Goal: Task Accomplishment & Management: Complete application form

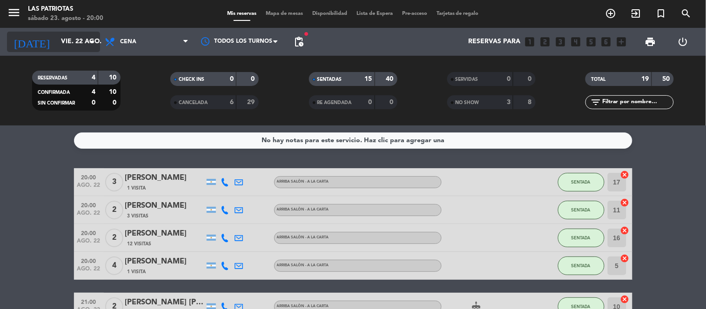
click at [87, 39] on icon "arrow_drop_down" at bounding box center [92, 41] width 11 height 11
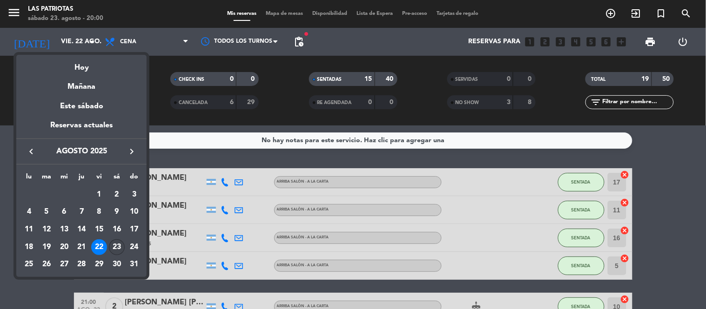
click at [117, 248] on div "23" at bounding box center [117, 248] width 16 height 16
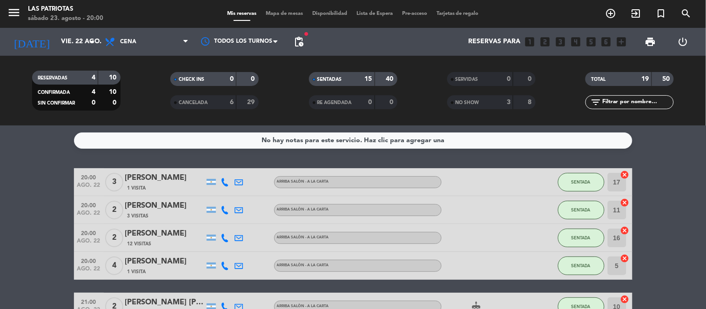
type input "sáb. 23 ago."
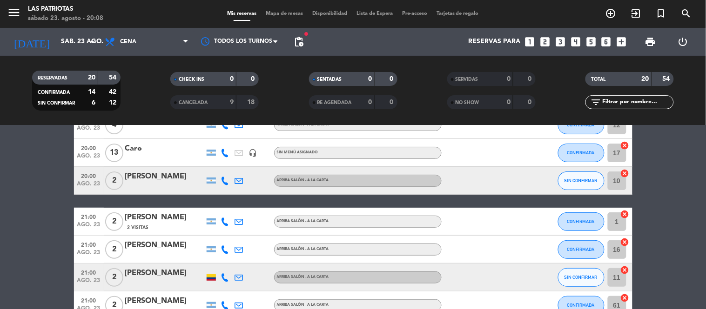
scroll to position [44, 0]
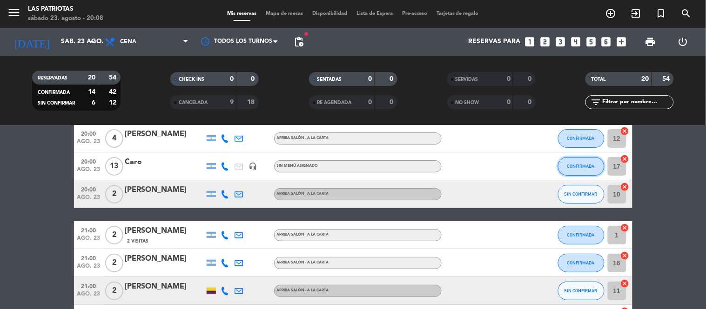
click at [576, 167] on span "CONFIRMADA" at bounding box center [580, 166] width 27 height 5
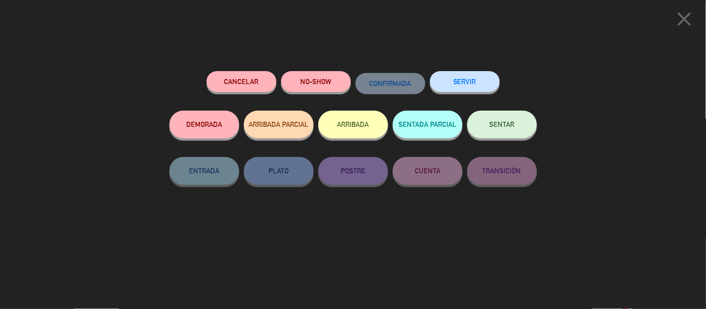
click at [503, 123] on span "SENTAR" at bounding box center [501, 124] width 25 height 8
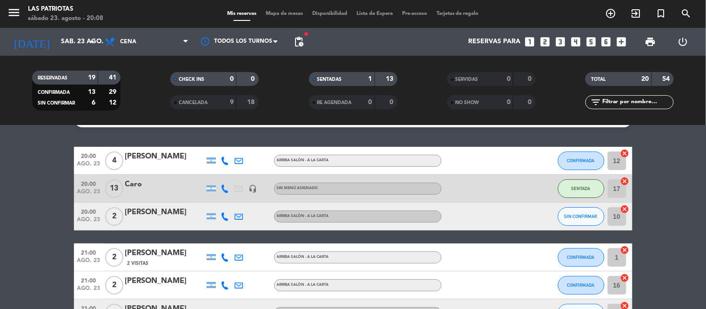
scroll to position [21, 0]
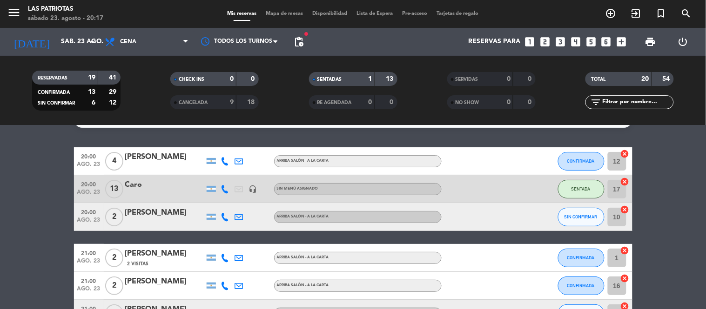
click at [149, 214] on div "[PERSON_NAME]" at bounding box center [164, 213] width 79 height 12
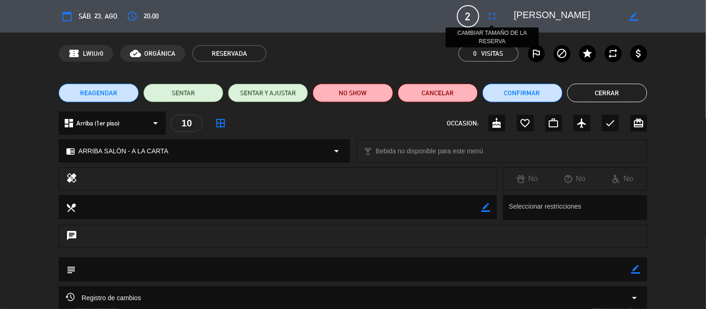
click at [493, 13] on icon "fullscreen" at bounding box center [491, 16] width 11 height 11
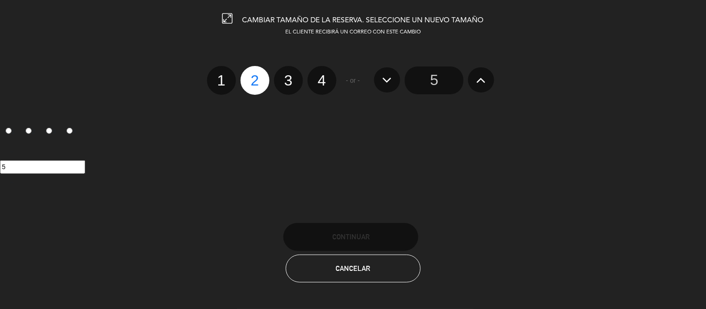
click at [285, 75] on label "3" at bounding box center [288, 80] width 29 height 29
click at [285, 75] on input "3" at bounding box center [287, 72] width 6 height 6
radio input "true"
radio input "false"
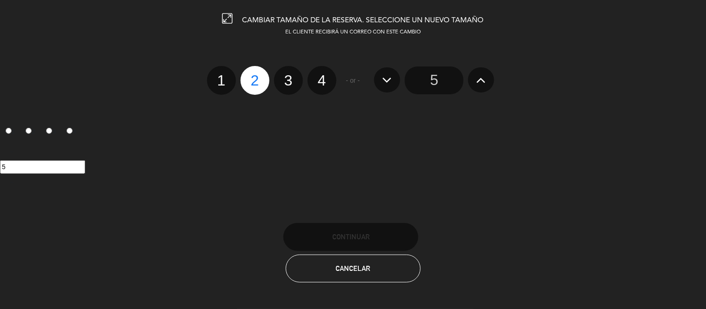
radio input "false"
radio input "true"
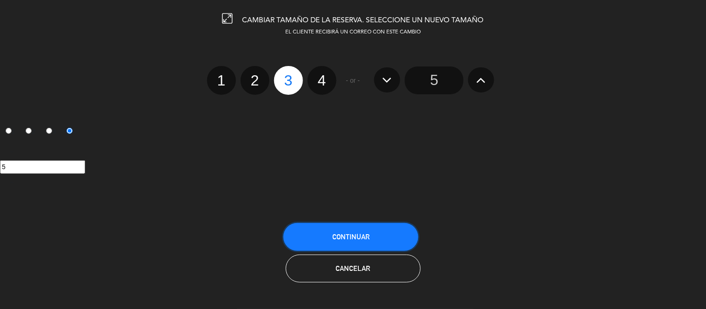
click at [349, 233] on span "Continuar" at bounding box center [350, 237] width 37 height 8
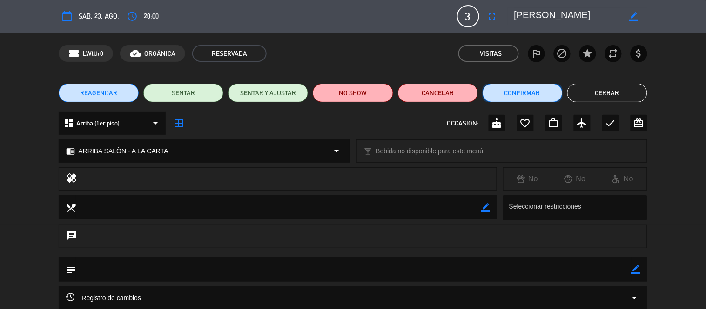
click at [519, 95] on button "Confirmar" at bounding box center [522, 93] width 80 height 19
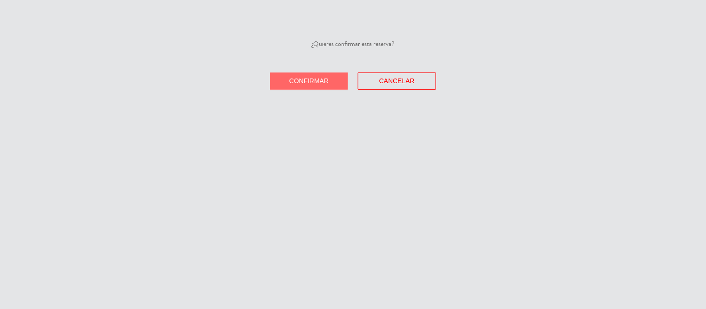
click at [311, 87] on button "Confirmar" at bounding box center [309, 81] width 78 height 17
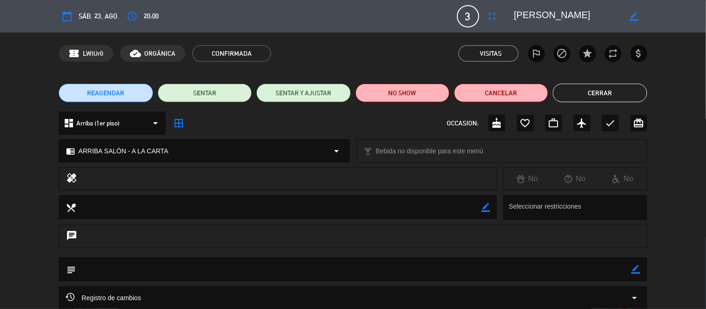
click at [591, 92] on button "Cerrar" at bounding box center [600, 93] width 94 height 19
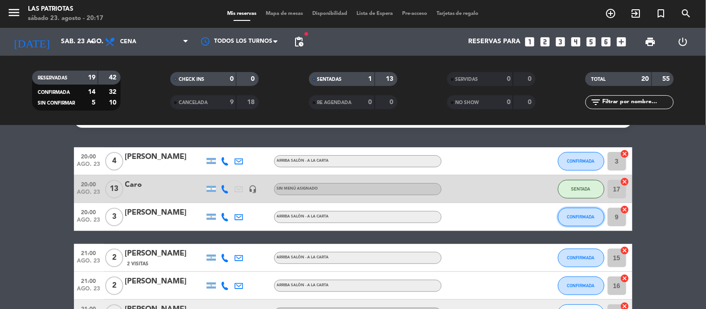
click at [579, 221] on button "CONFIRMADA" at bounding box center [581, 217] width 47 height 19
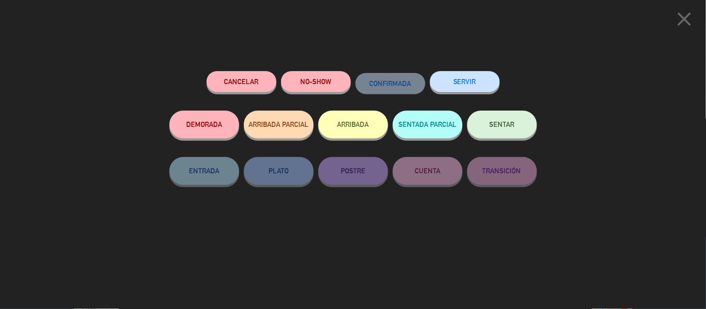
click at [498, 122] on span "SENTAR" at bounding box center [501, 124] width 25 height 8
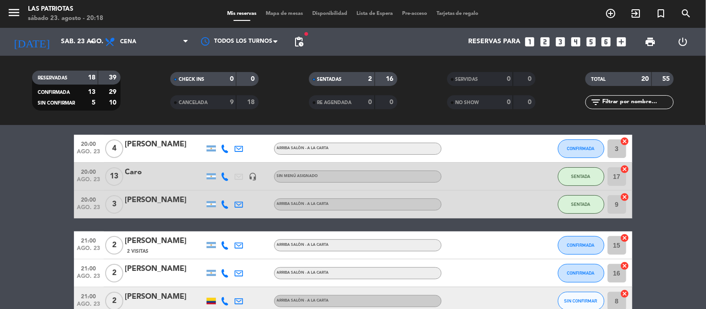
scroll to position [0, 0]
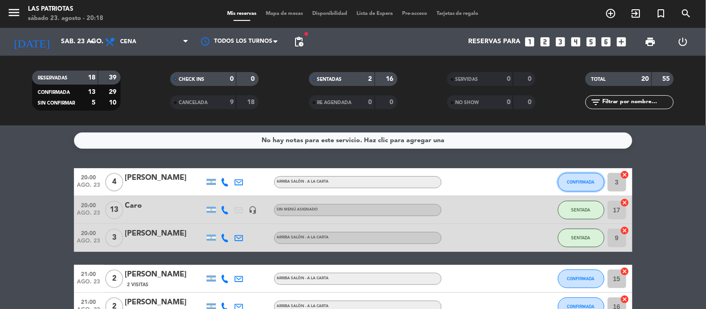
click at [575, 180] on span "CONFIRMADA" at bounding box center [580, 182] width 27 height 5
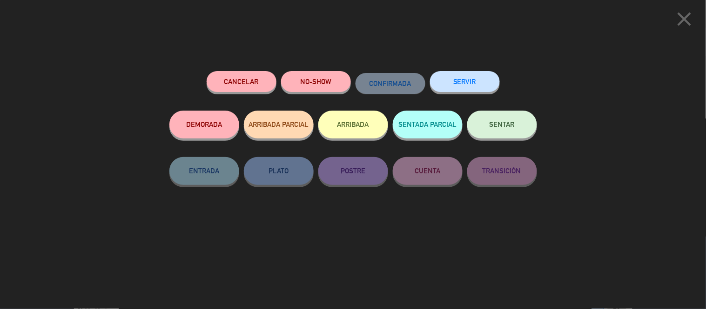
click at [494, 121] on button "SENTAR" at bounding box center [502, 125] width 70 height 28
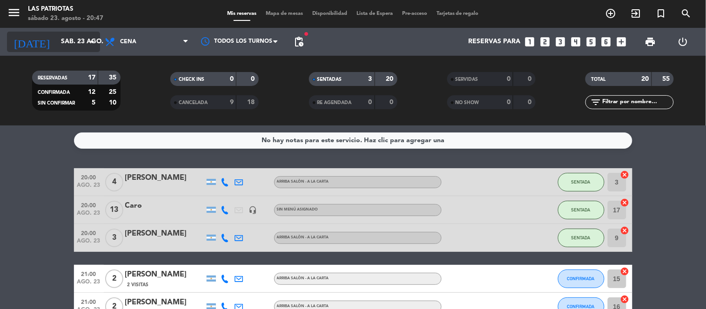
click at [67, 33] on div "[DATE] sáb. 23 ago. arrow_drop_down" at bounding box center [53, 42] width 93 height 20
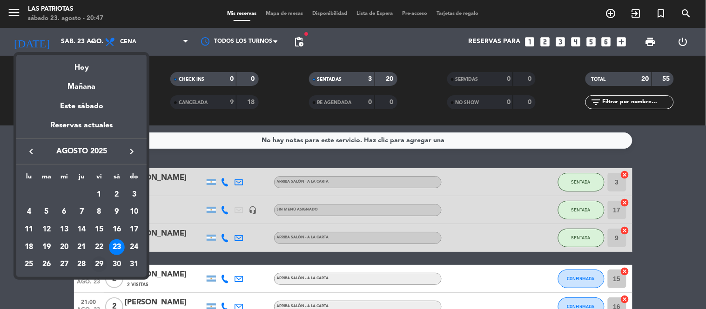
click at [99, 266] on div "29" at bounding box center [99, 265] width 16 height 16
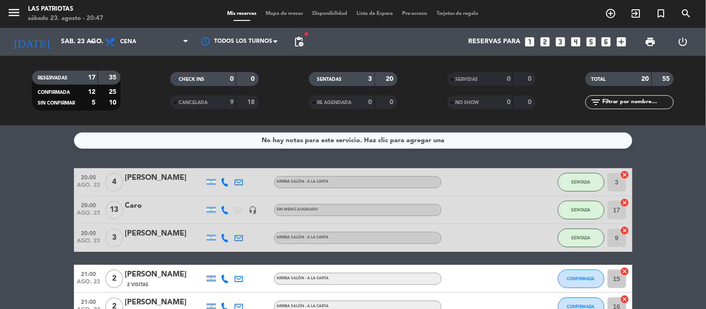
type input "vie. 29 ago."
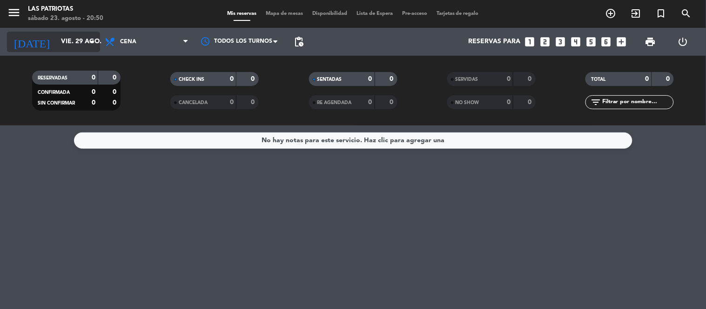
click at [77, 40] on input "vie. 29 ago." at bounding box center [100, 41] width 88 height 17
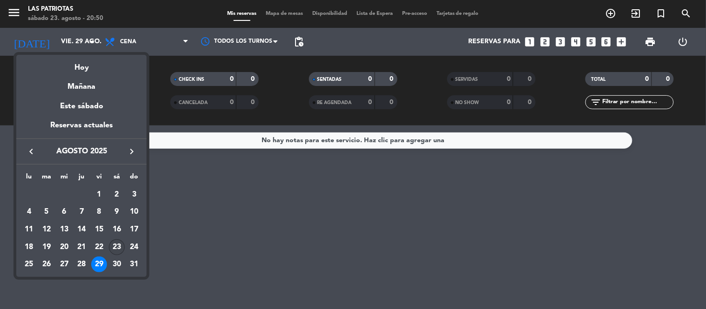
click at [113, 243] on div "23" at bounding box center [117, 248] width 16 height 16
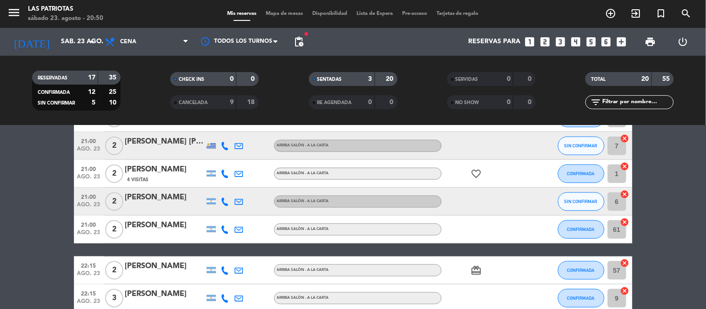
scroll to position [273, 0]
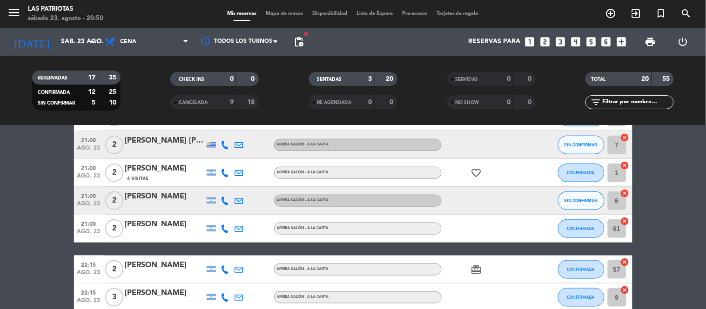
drag, startPoint x: 45, startPoint y: 187, endPoint x: 43, endPoint y: 159, distance: 27.9
click at [43, 159] on bookings-row "20:00 ago. 23 4 Candelaria Cucchiaro ARRIBA SALÒN - A LA CARTA SENTADA 3 cancel…" at bounding box center [353, 187] width 706 height 584
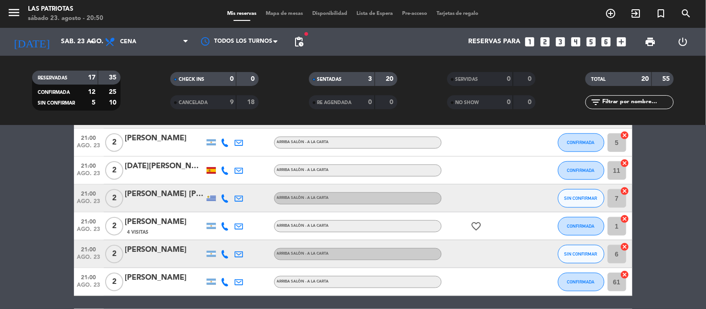
scroll to position [220, 0]
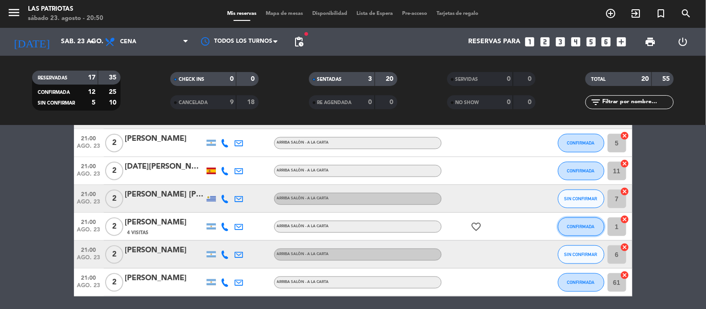
click at [579, 225] on span "CONFIRMADA" at bounding box center [580, 226] width 27 height 5
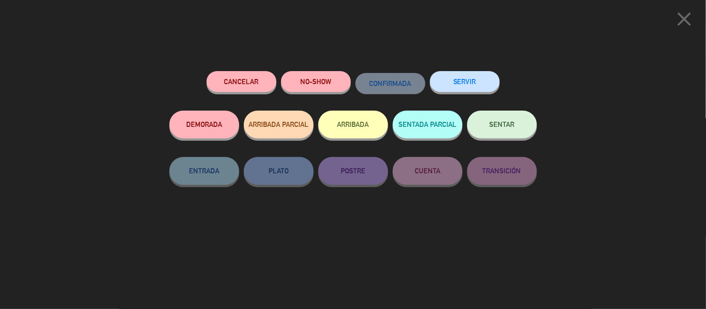
click at [516, 112] on div "SENTAR" at bounding box center [502, 134] width 70 height 47
click at [515, 135] on button "SENTAR" at bounding box center [502, 125] width 70 height 28
click at [0, 0] on div at bounding box center [0, 0] width 0 height 0
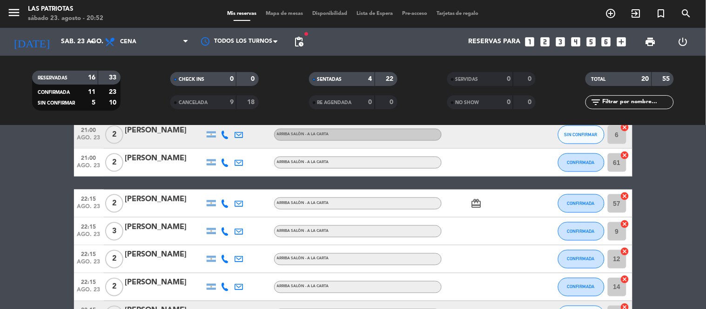
scroll to position [352, 0]
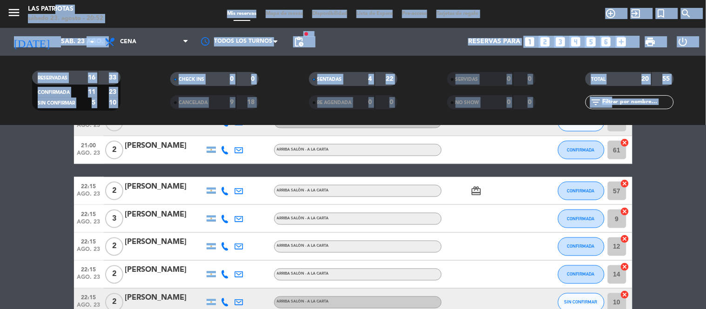
drag, startPoint x: 43, startPoint y: 105, endPoint x: 48, endPoint y: 84, distance: 21.1
click at [48, 84] on ng-component "menu Las Patriotas sábado 23. agosto - 20:52 Mis reservas Mapa de mesas Disponi…" at bounding box center [353, 154] width 706 height 309
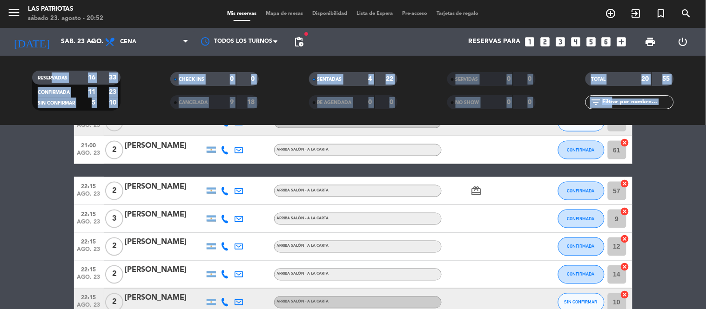
click at [20, 295] on bookings-row "20:00 ago. 23 4 Candelaria Cucchiaro ARRIBA SALÒN - A LA CARTA SENTADA 3 cancel…" at bounding box center [353, 108] width 706 height 584
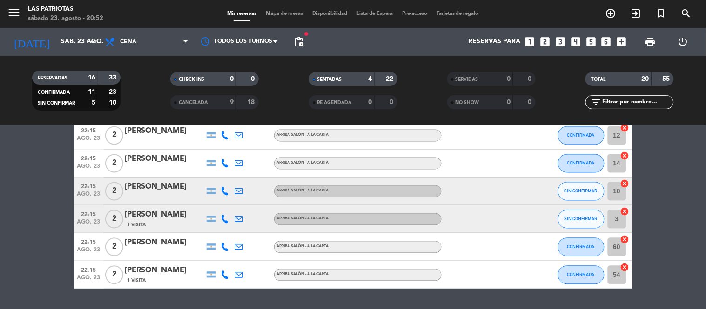
scroll to position [467, 0]
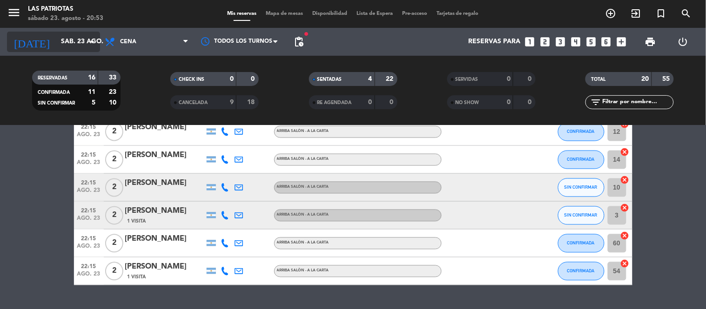
click at [75, 35] on input "sáb. 23 ago." at bounding box center [100, 41] width 88 height 17
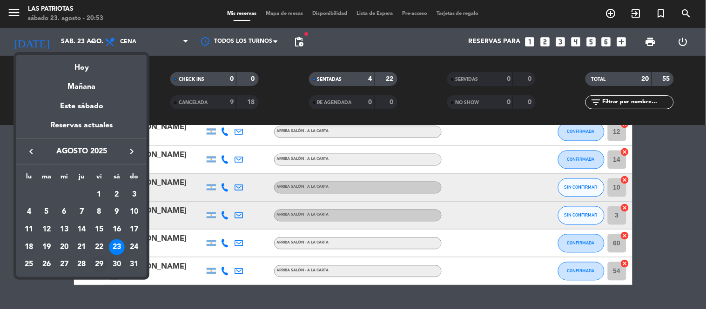
click at [102, 264] on div "29" at bounding box center [99, 265] width 16 height 16
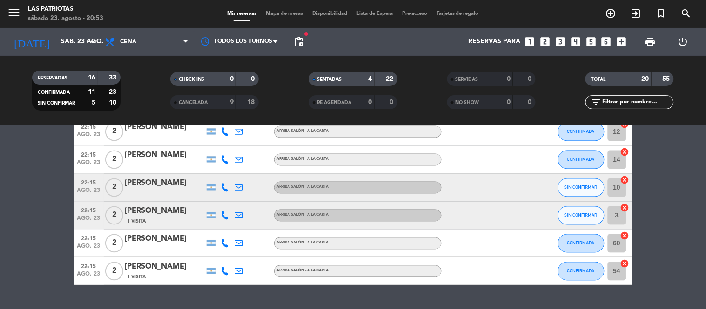
type input "vie. 29 ago."
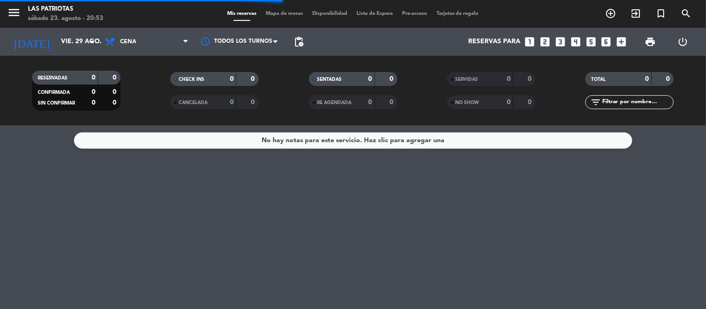
scroll to position [0, 0]
click at [608, 16] on icon "add_circle_outline" at bounding box center [610, 13] width 11 height 11
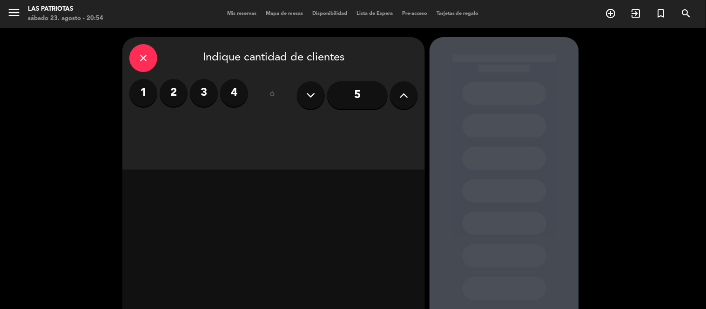
click at [357, 100] on input "5" at bounding box center [357, 95] width 60 height 28
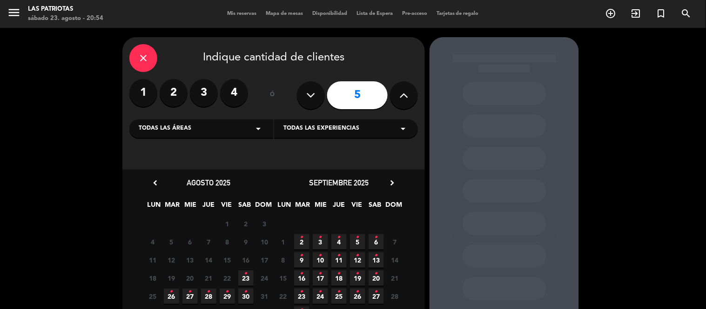
click at [406, 100] on icon at bounding box center [404, 95] width 9 height 14
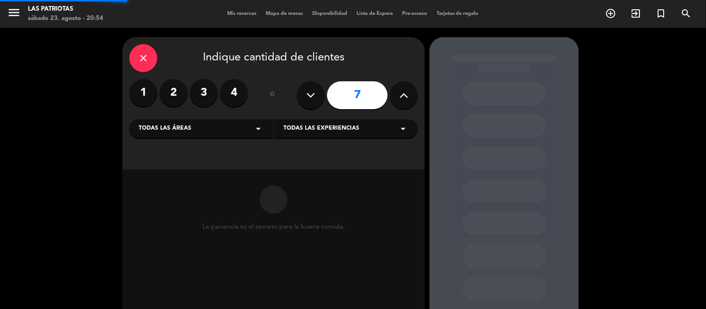
click at [406, 100] on icon at bounding box center [404, 95] width 9 height 14
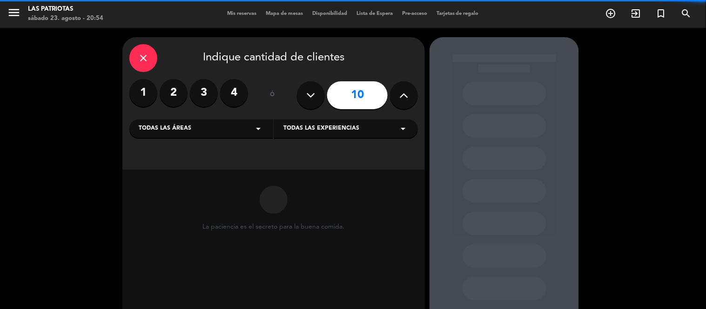
click at [406, 100] on icon at bounding box center [404, 95] width 9 height 14
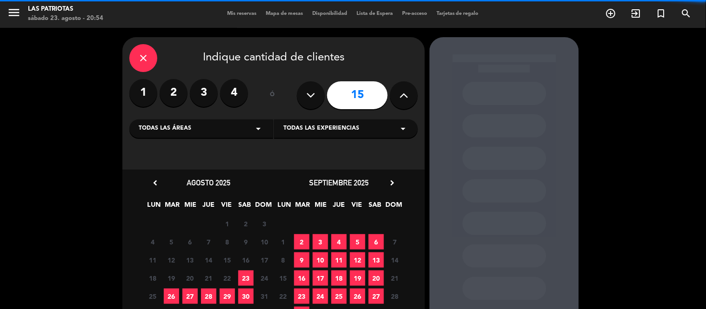
click at [406, 100] on icon at bounding box center [404, 95] width 9 height 14
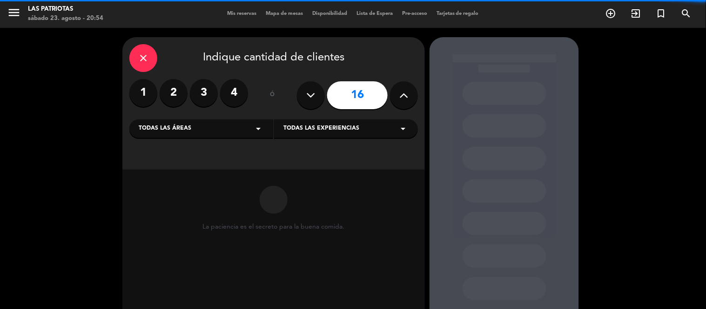
click at [406, 100] on icon at bounding box center [404, 95] width 9 height 14
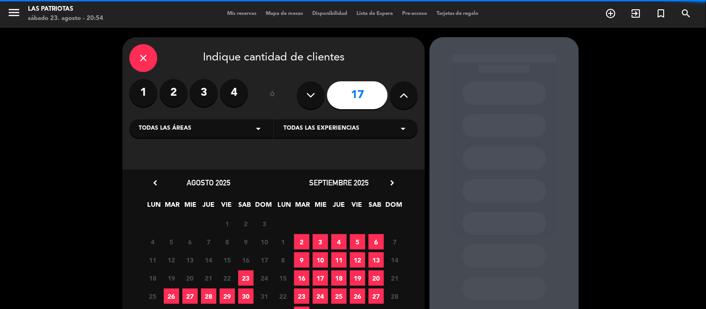
click at [406, 100] on icon at bounding box center [404, 95] width 9 height 14
type input "18"
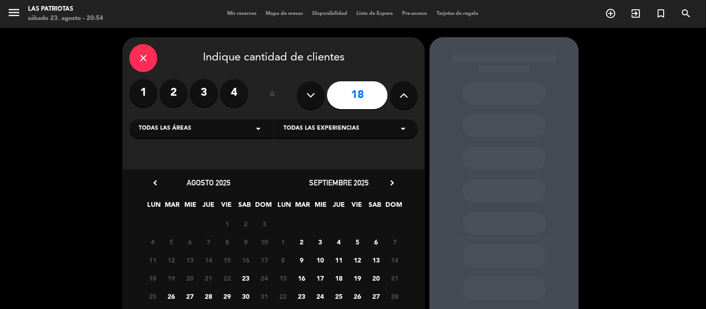
click at [226, 294] on span "29" at bounding box center [227, 296] width 15 height 15
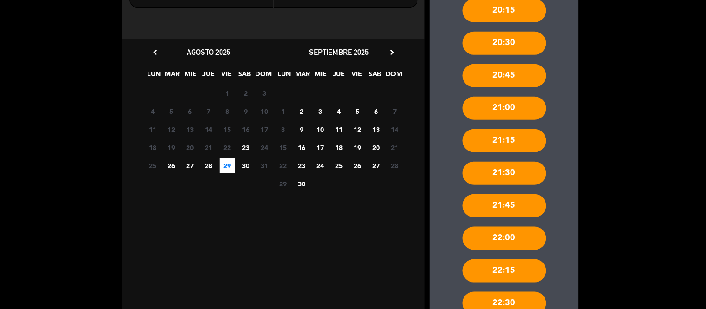
scroll to position [131, 0]
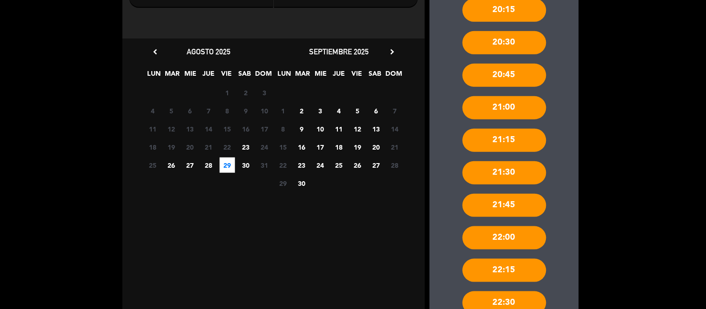
click at [516, 262] on div "22:15" at bounding box center [504, 270] width 84 height 23
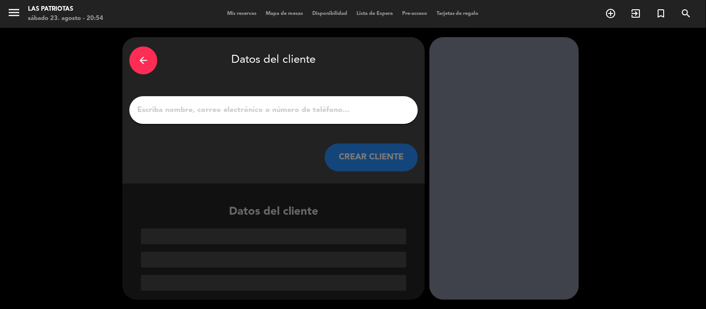
scroll to position [0, 0]
click at [321, 98] on div at bounding box center [273, 110] width 288 height 28
click at [303, 87] on div "arrow_back Datos del cliente CREAR CLIENTE" at bounding box center [273, 110] width 302 height 147
click at [280, 109] on input "1" at bounding box center [273, 110] width 274 height 13
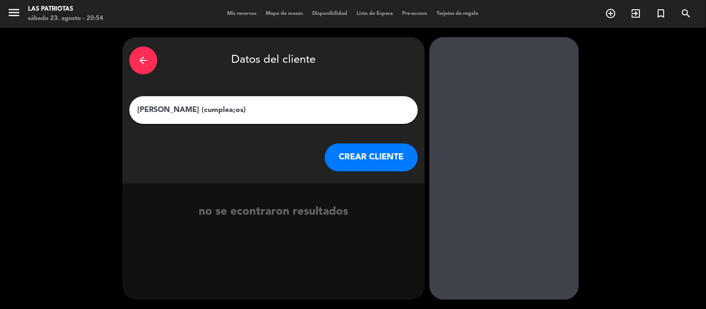
click at [204, 111] on input "Valentina (cumplea;os)" at bounding box center [273, 110] width 274 height 13
type input "Valentina (cumpleanos)"
click at [371, 155] on button "CREAR CLIENTE" at bounding box center [371, 158] width 93 height 28
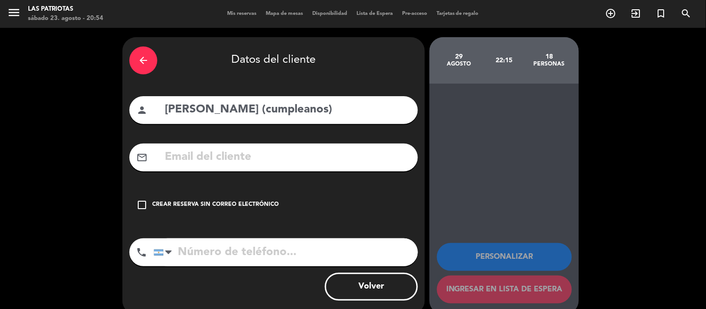
click at [140, 202] on icon "check_box_outline_blank" at bounding box center [141, 205] width 11 height 11
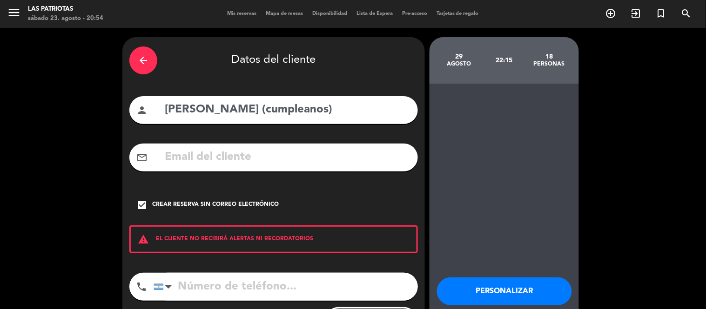
click at [505, 285] on button "Personalizar" at bounding box center [504, 292] width 135 height 28
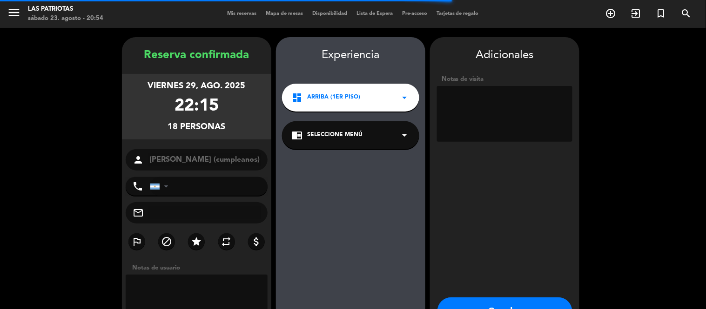
scroll to position [37, 0]
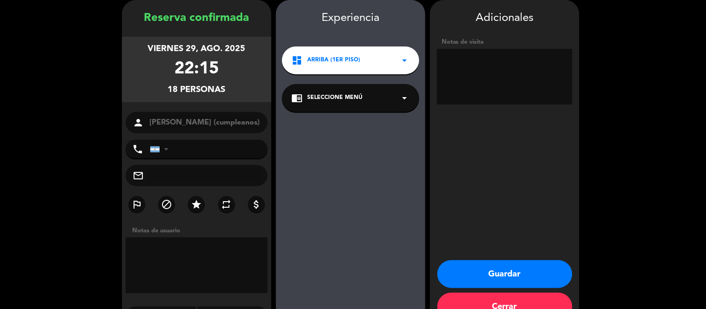
click at [505, 266] on button "Guardar" at bounding box center [504, 274] width 135 height 28
